Goal: Task Accomplishment & Management: Complete application form

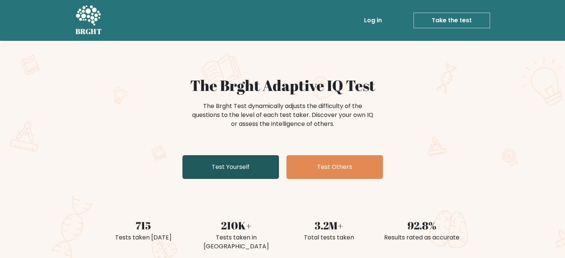
click at [235, 170] on link "Test Yourself" at bounding box center [230, 167] width 97 height 24
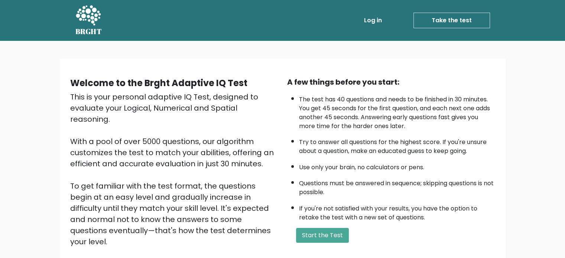
scroll to position [82, 0]
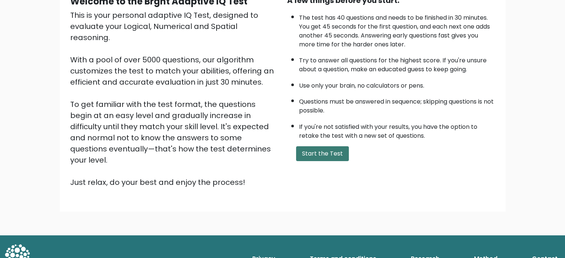
click at [321, 153] on button "Start the Test" at bounding box center [322, 153] width 53 height 15
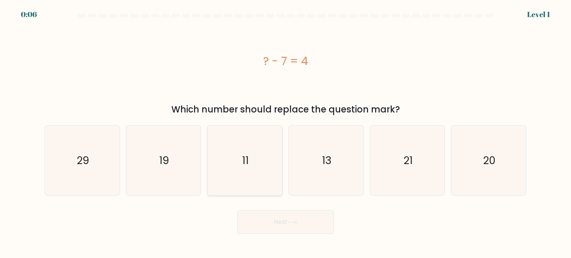
click at [266, 164] on icon "11" at bounding box center [245, 161] width 70 height 70
click at [285, 133] on input "c. 11" at bounding box center [285, 131] width 0 height 4
radio input "true"
click at [280, 222] on button "Next" at bounding box center [285, 222] width 97 height 24
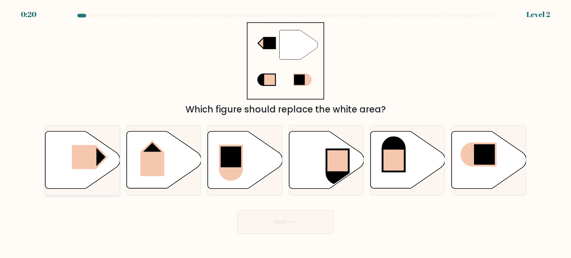
click at [92, 160] on rect at bounding box center [84, 157] width 25 height 24
click at [285, 133] on input "a." at bounding box center [285, 131] width 0 height 4
radio input "true"
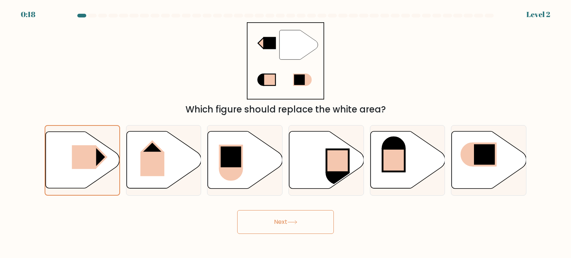
click at [275, 224] on button "Next" at bounding box center [285, 222] width 97 height 24
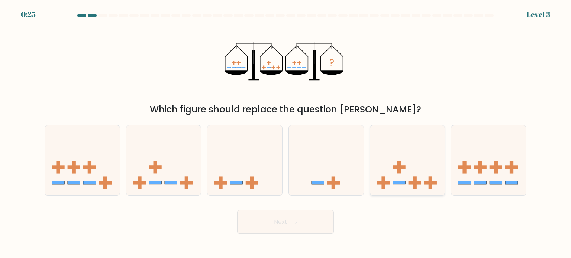
click at [413, 162] on icon at bounding box center [407, 161] width 75 height 62
click at [286, 133] on input "e." at bounding box center [285, 131] width 0 height 4
radio input "true"
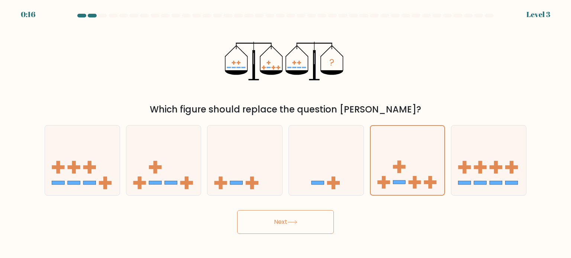
click at [311, 221] on button "Next" at bounding box center [285, 222] width 97 height 24
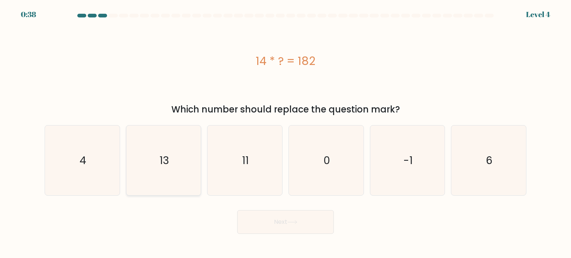
click at [160, 166] on text "13" at bounding box center [164, 160] width 10 height 15
click at [285, 133] on input "b. 13" at bounding box center [285, 131] width 0 height 4
radio input "true"
click at [295, 223] on icon at bounding box center [292, 222] width 10 height 4
